Goal: Transaction & Acquisition: Download file/media

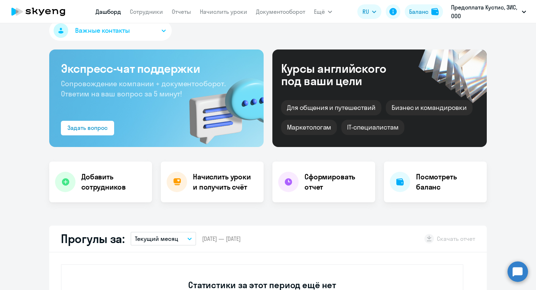
select select "30"
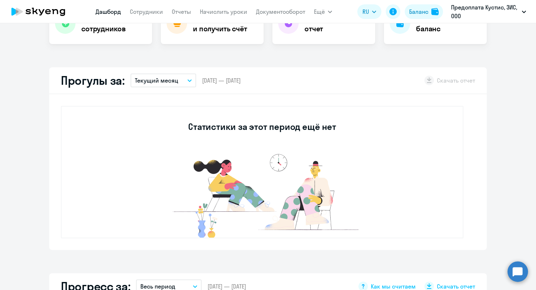
scroll to position [177, 0]
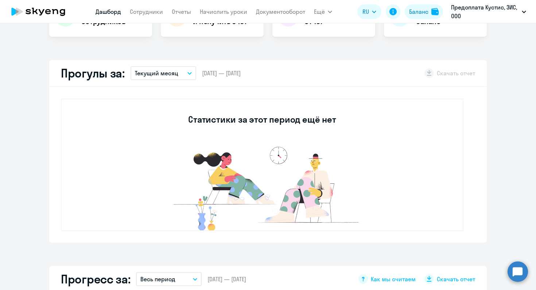
click at [187, 74] on button "Текущий месяц" at bounding box center [163, 73] width 66 height 14
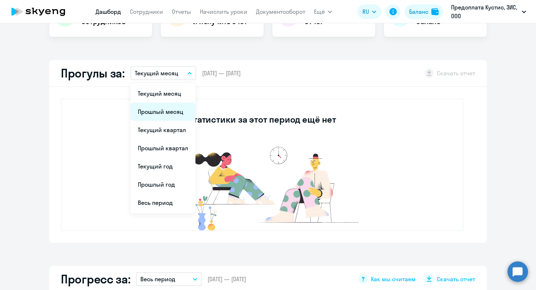
click at [168, 108] on li "Прошлый месяц" at bounding box center [162, 112] width 65 height 18
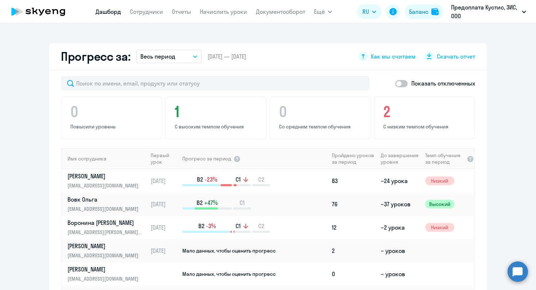
scroll to position [424, 0]
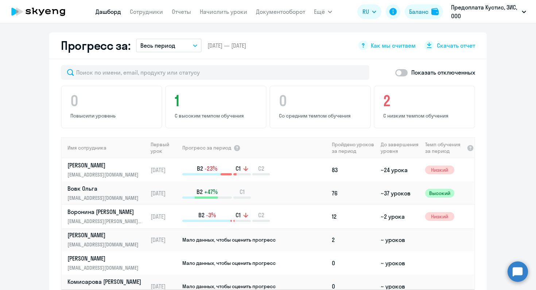
click at [365, 206] on td "12" at bounding box center [353, 216] width 49 height 23
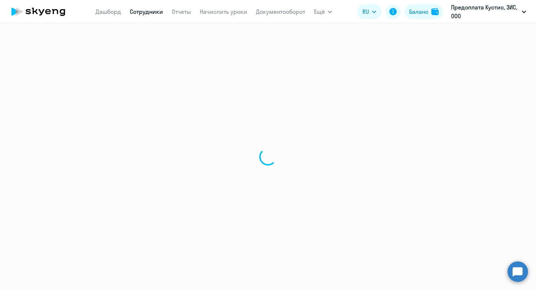
select select "english"
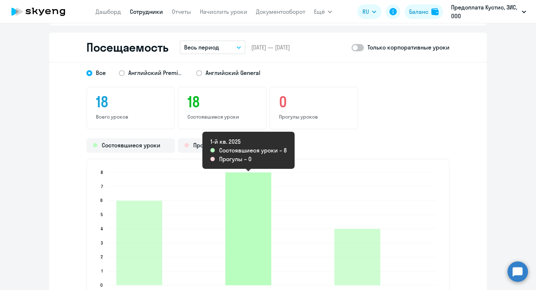
scroll to position [1044, 0]
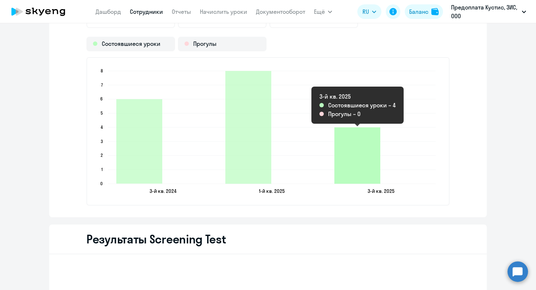
click at [369, 147] on icon "2025-09-20T21:00:00.000Z Состоявшиеся уроки 4" at bounding box center [357, 156] width 46 height 56
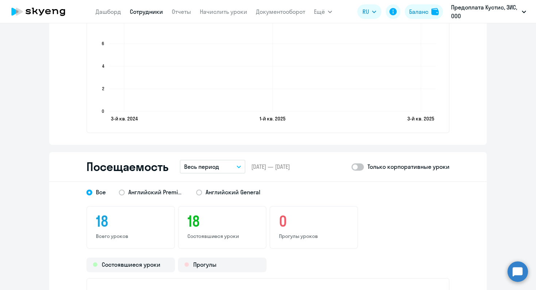
scroll to position [740, 0]
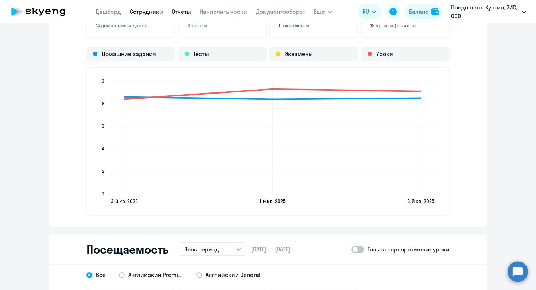
click at [182, 11] on link "Отчеты" at bounding box center [181, 11] width 19 height 7
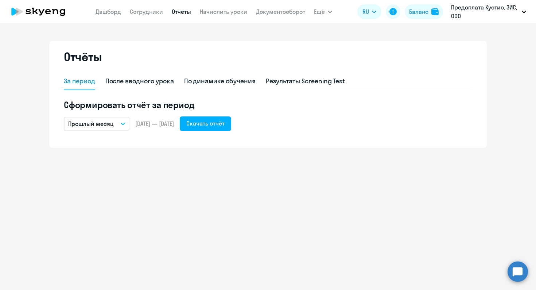
click at [123, 124] on icon "button" at bounding box center [123, 124] width 4 height 2
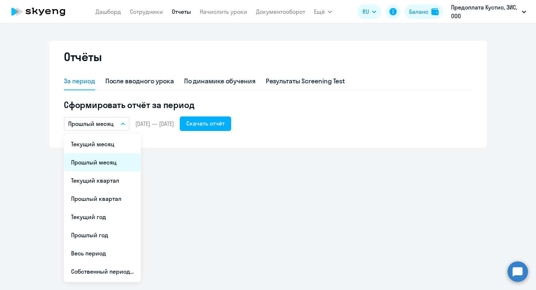
click at [112, 164] on li "Прошлый месяц" at bounding box center [102, 162] width 77 height 18
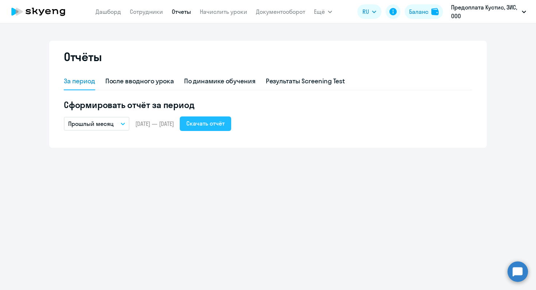
click at [224, 125] on div "Скачать отчёт" at bounding box center [205, 123] width 38 height 9
